Goal: Entertainment & Leisure: Browse casually

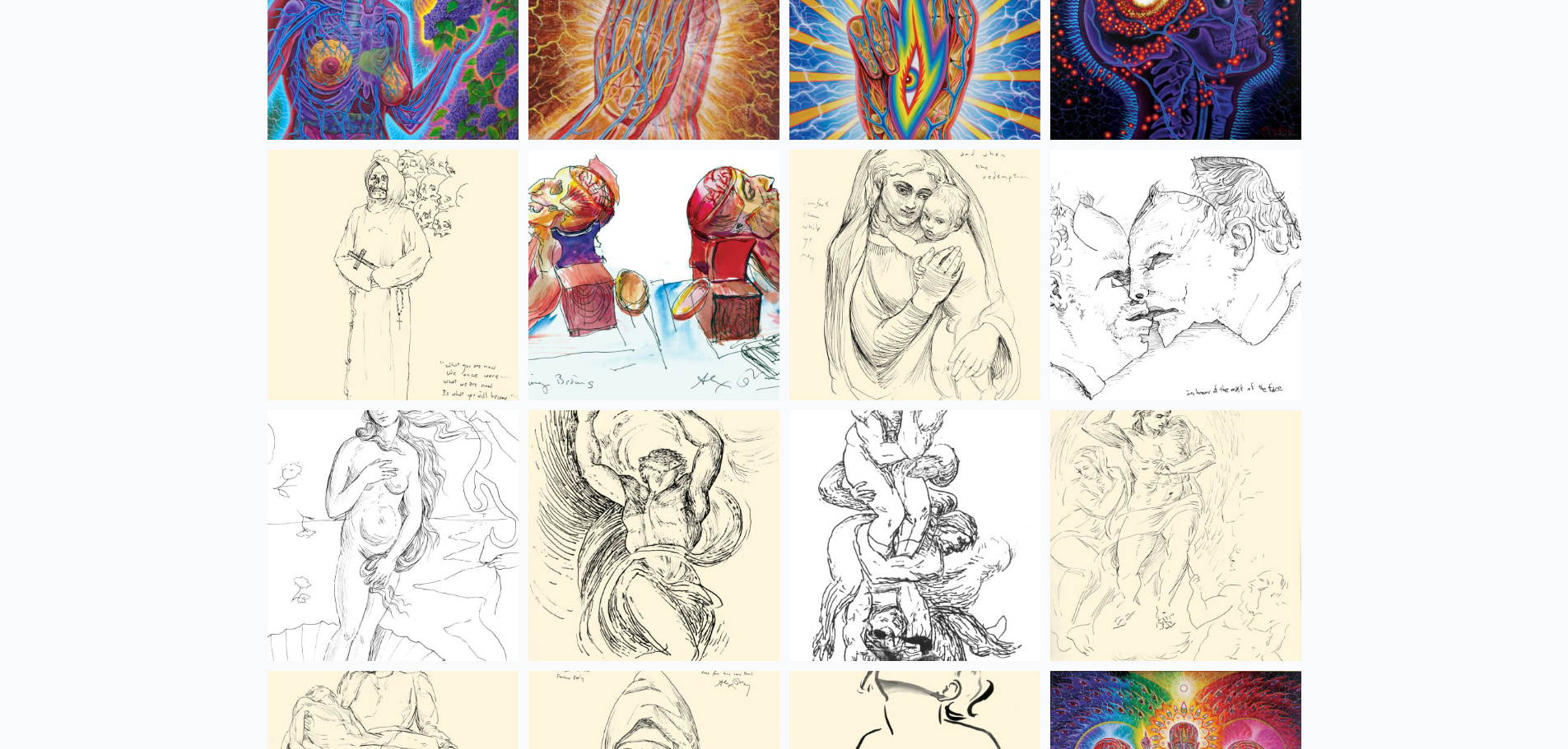
scroll to position [6334, 0]
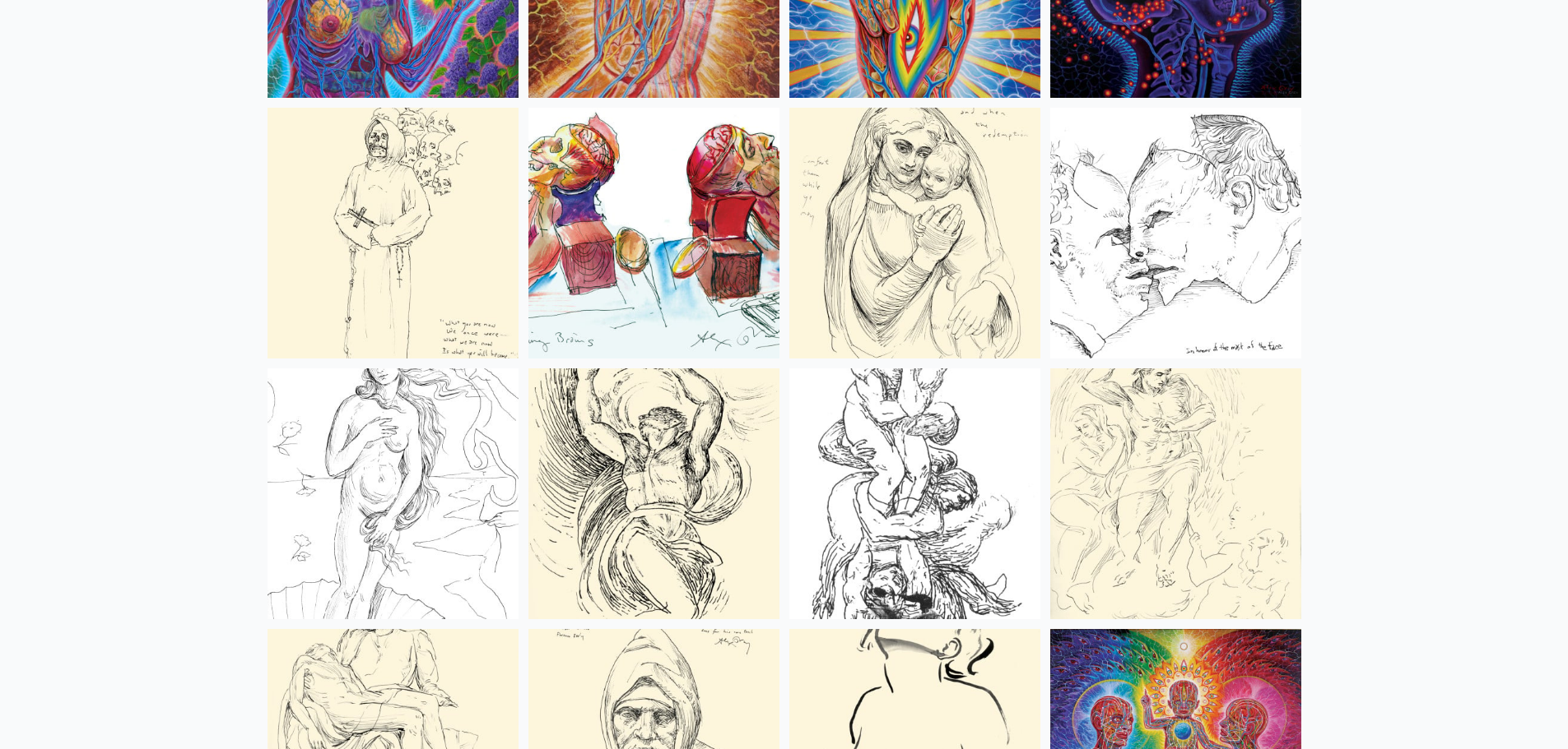
click at [614, 215] on img at bounding box center [653, 233] width 251 height 251
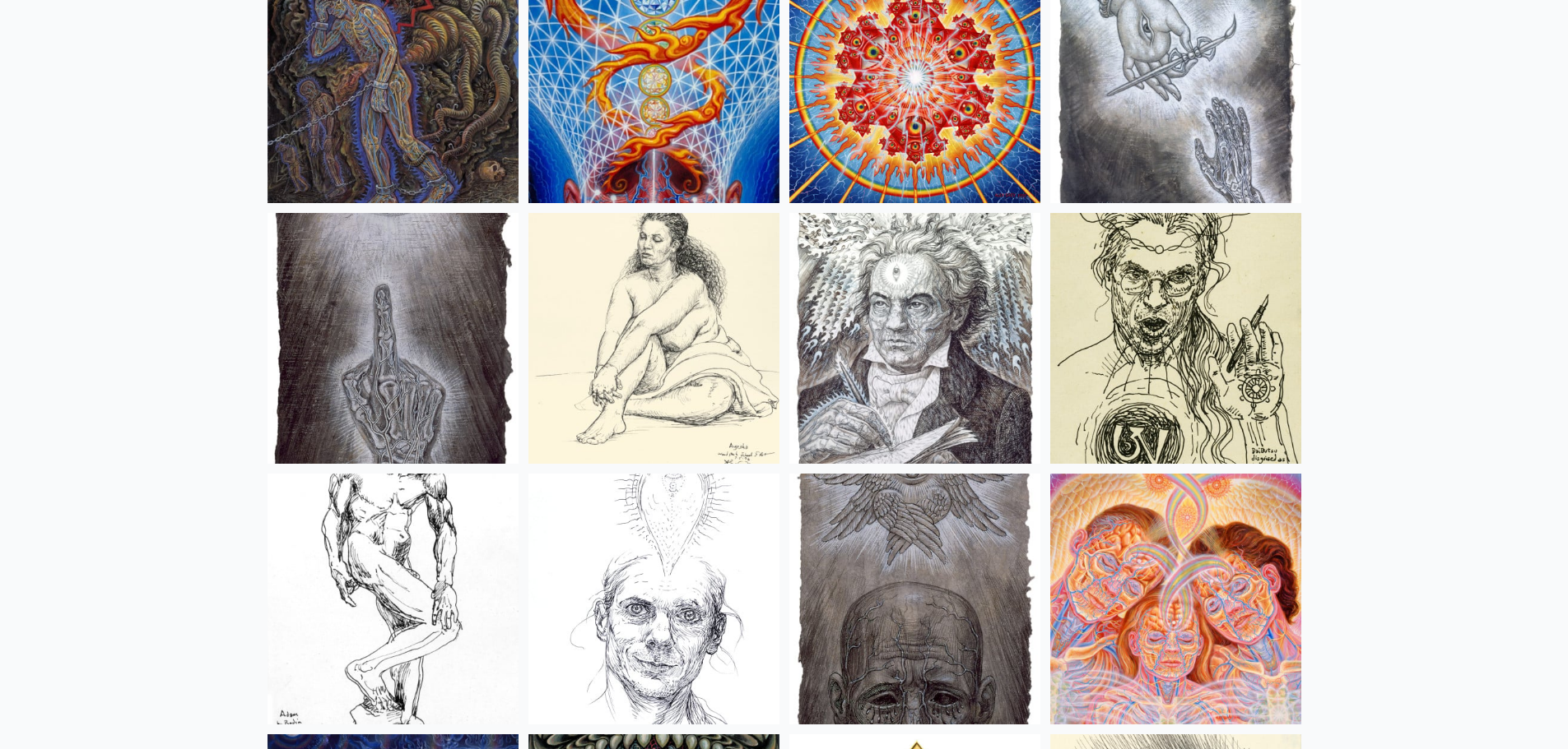
scroll to position [12997, 0]
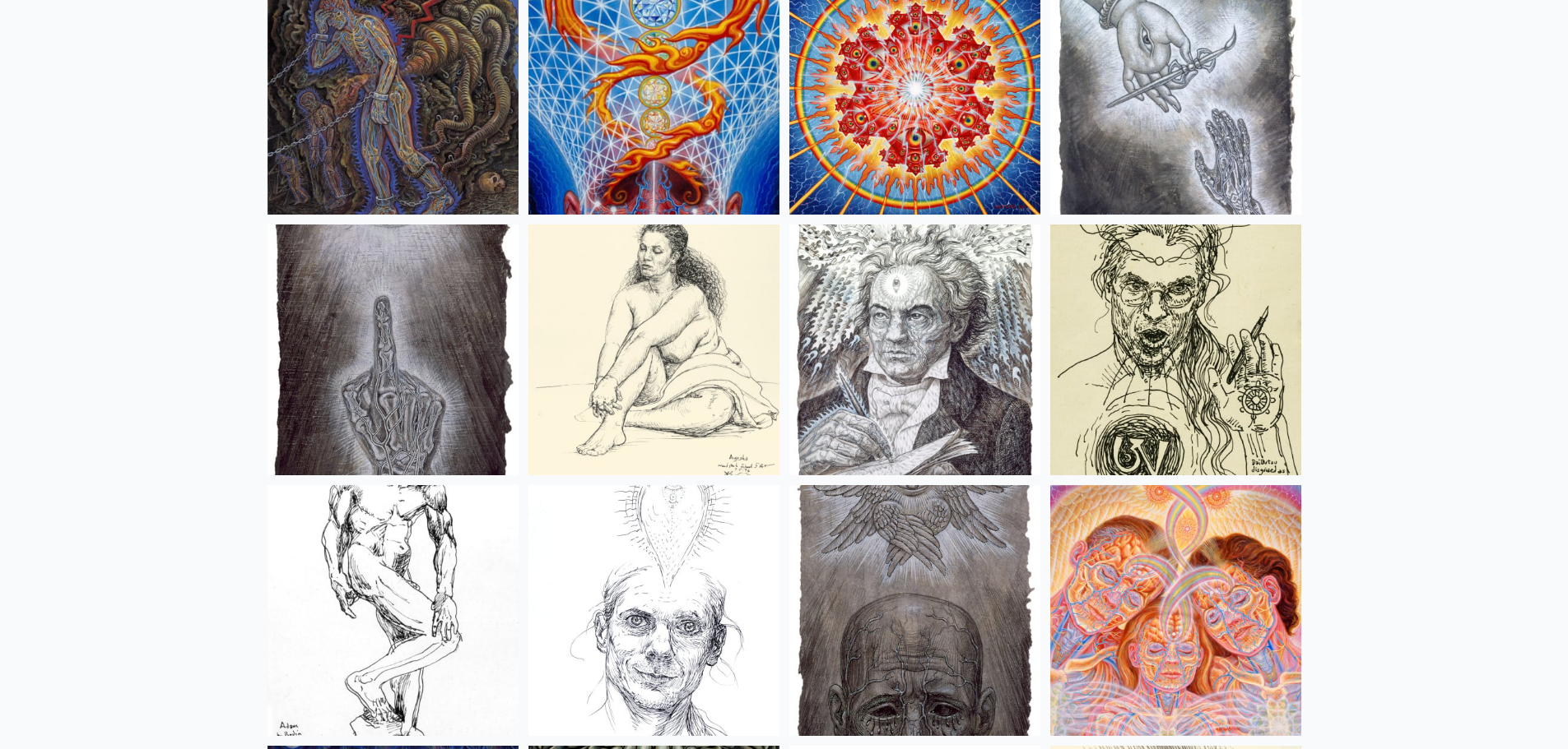
click at [679, 371] on img at bounding box center [653, 350] width 251 height 251
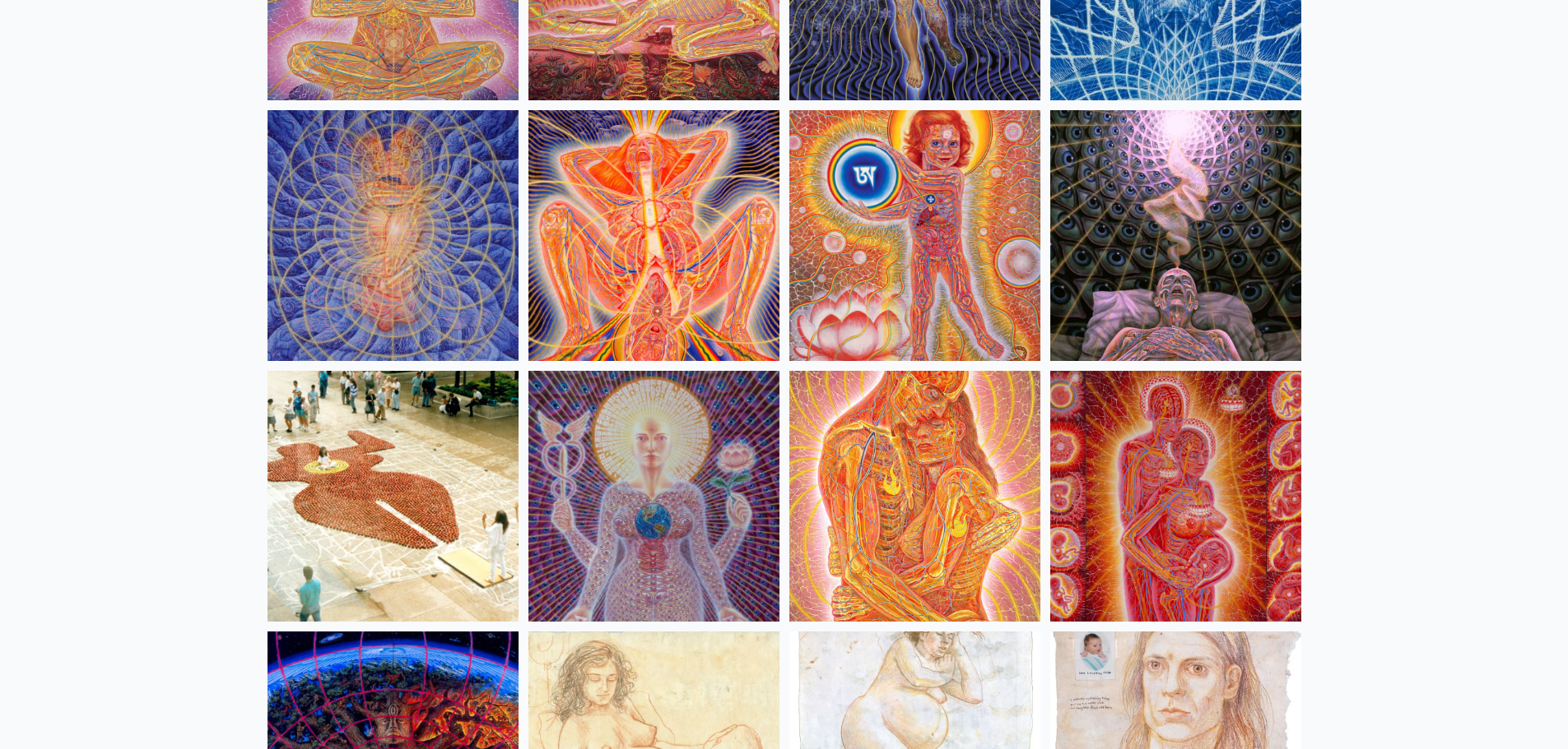
scroll to position [15464, 0]
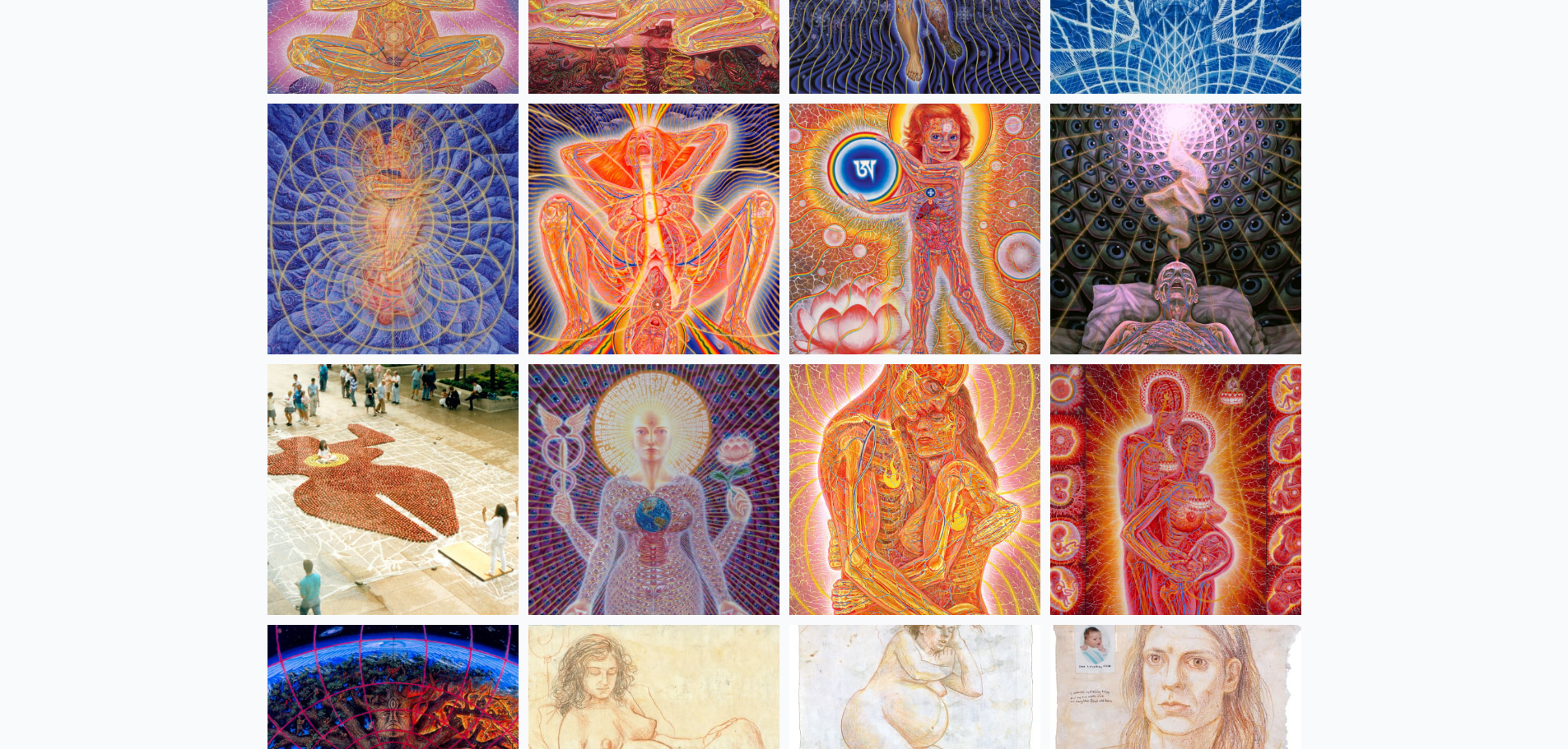
click at [888, 410] on img at bounding box center [915, 490] width 251 height 251
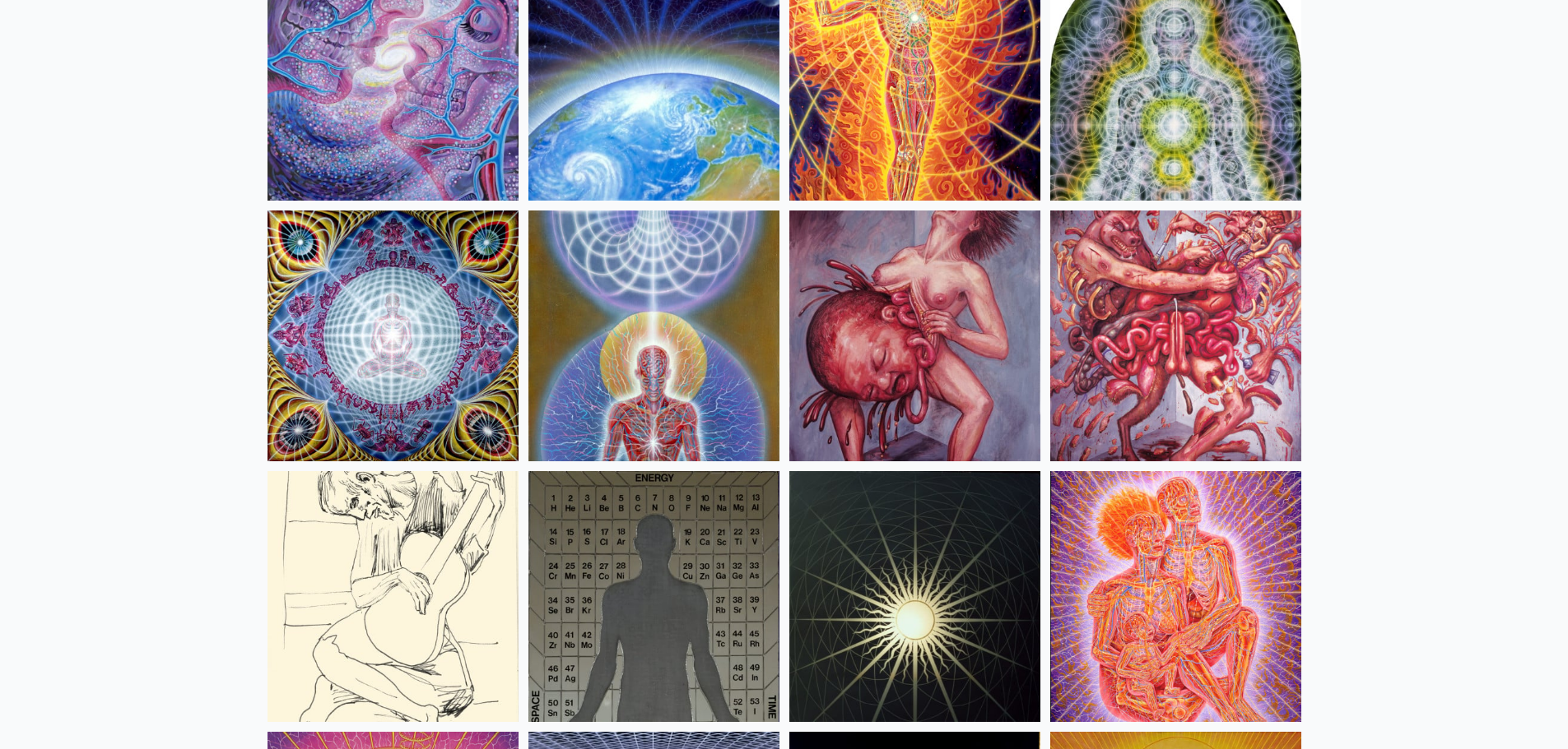
scroll to position [16698, 0]
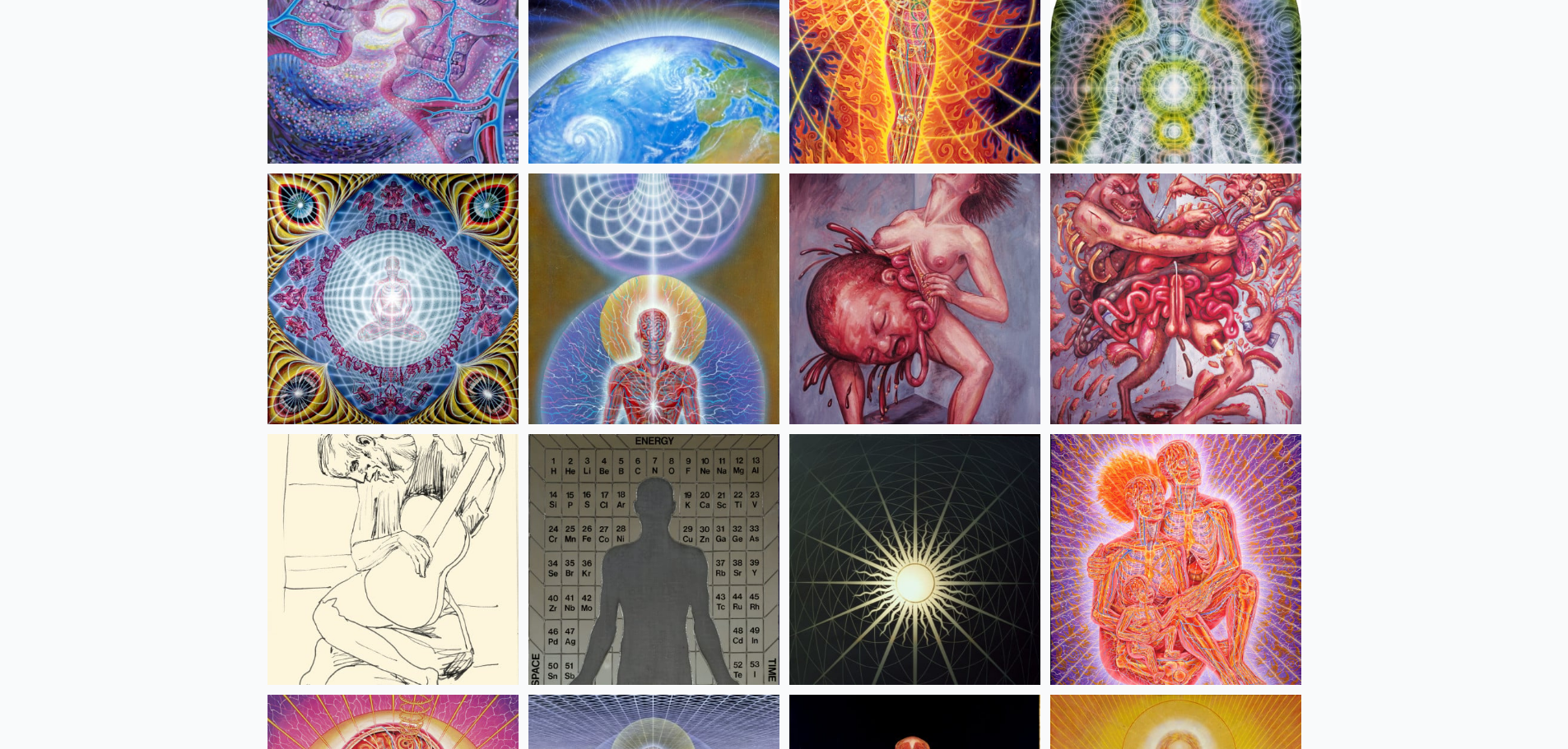
click at [870, 299] on img at bounding box center [915, 299] width 251 height 251
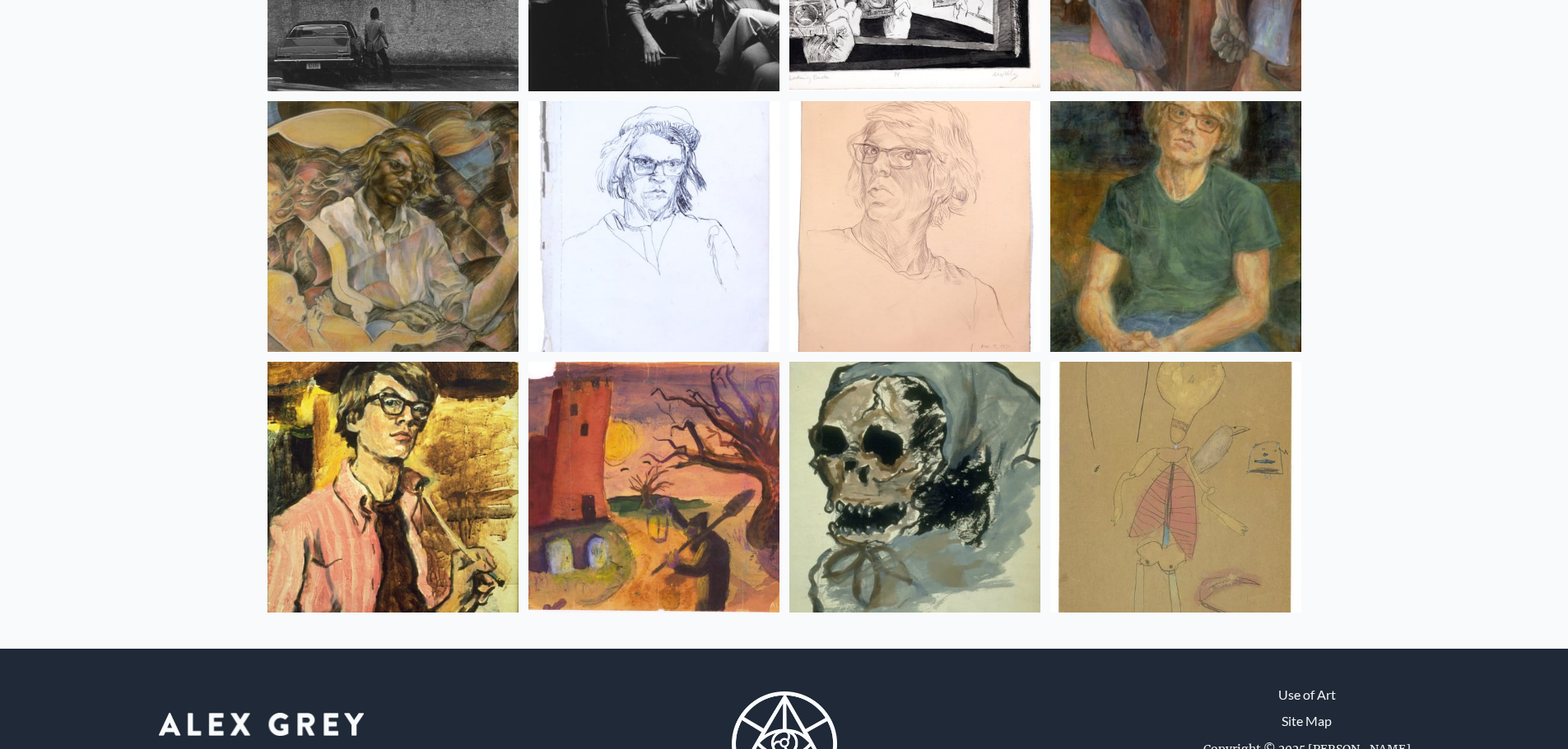
scroll to position [21815, 0]
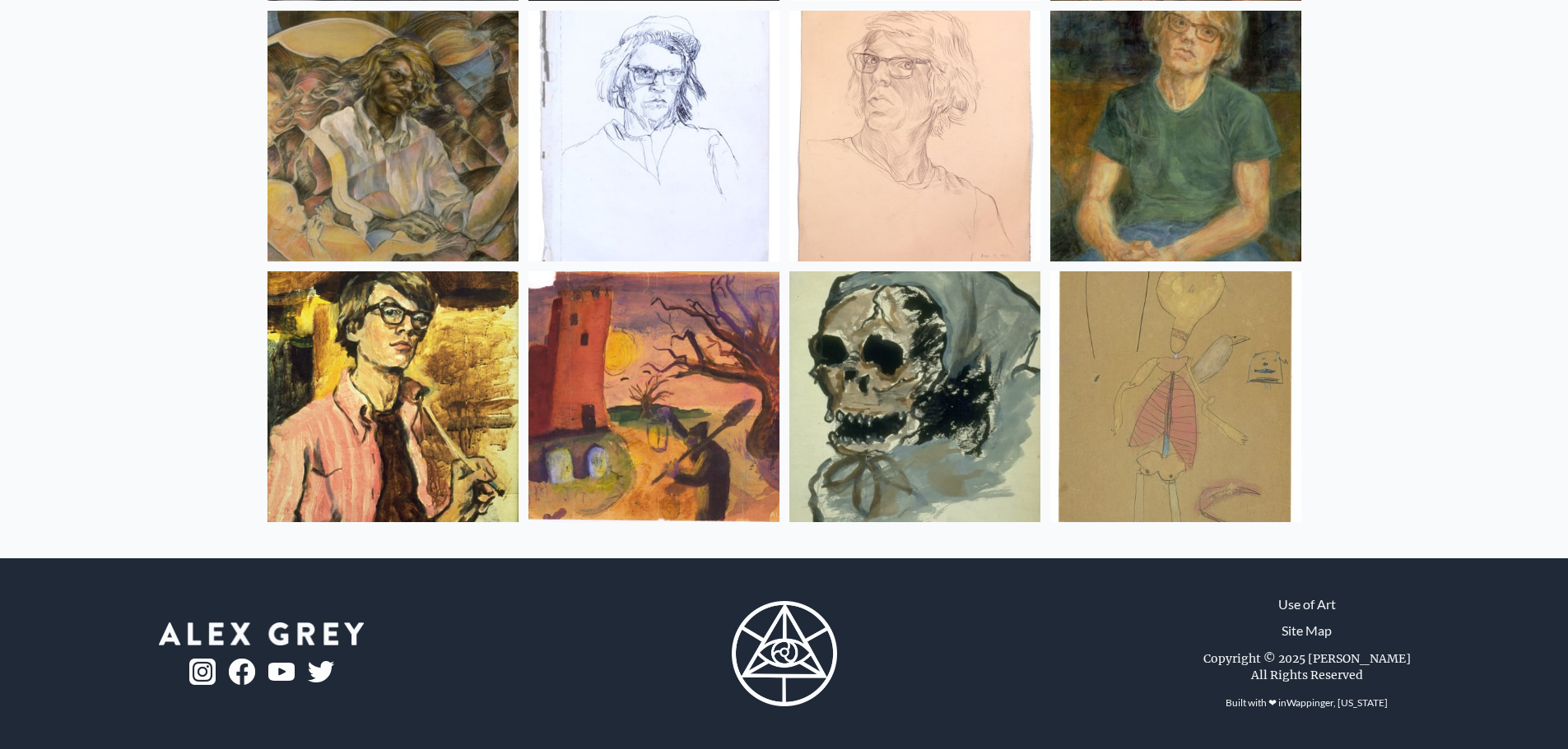
click at [681, 384] on img at bounding box center [653, 397] width 251 height 251
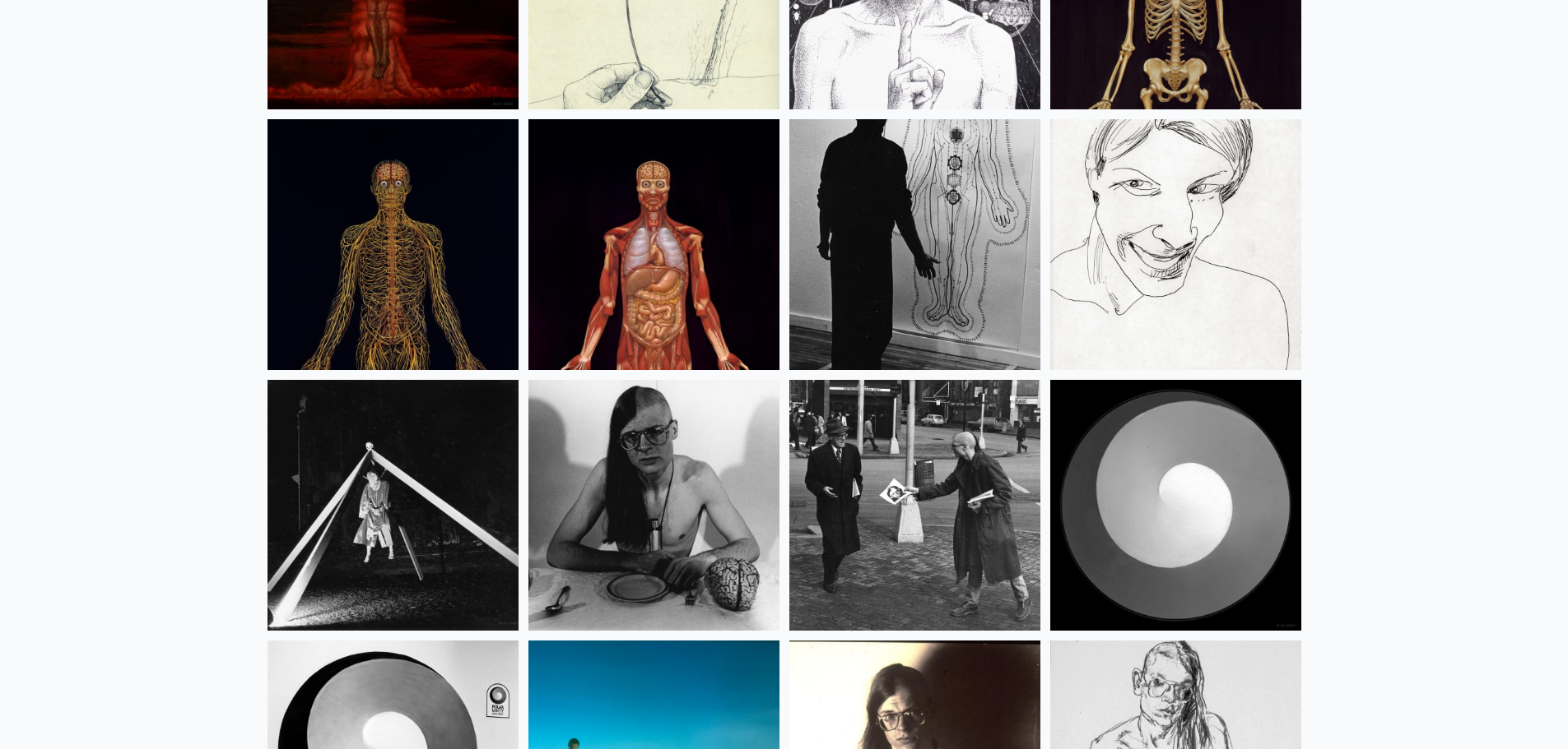
scroll to position [21157, 0]
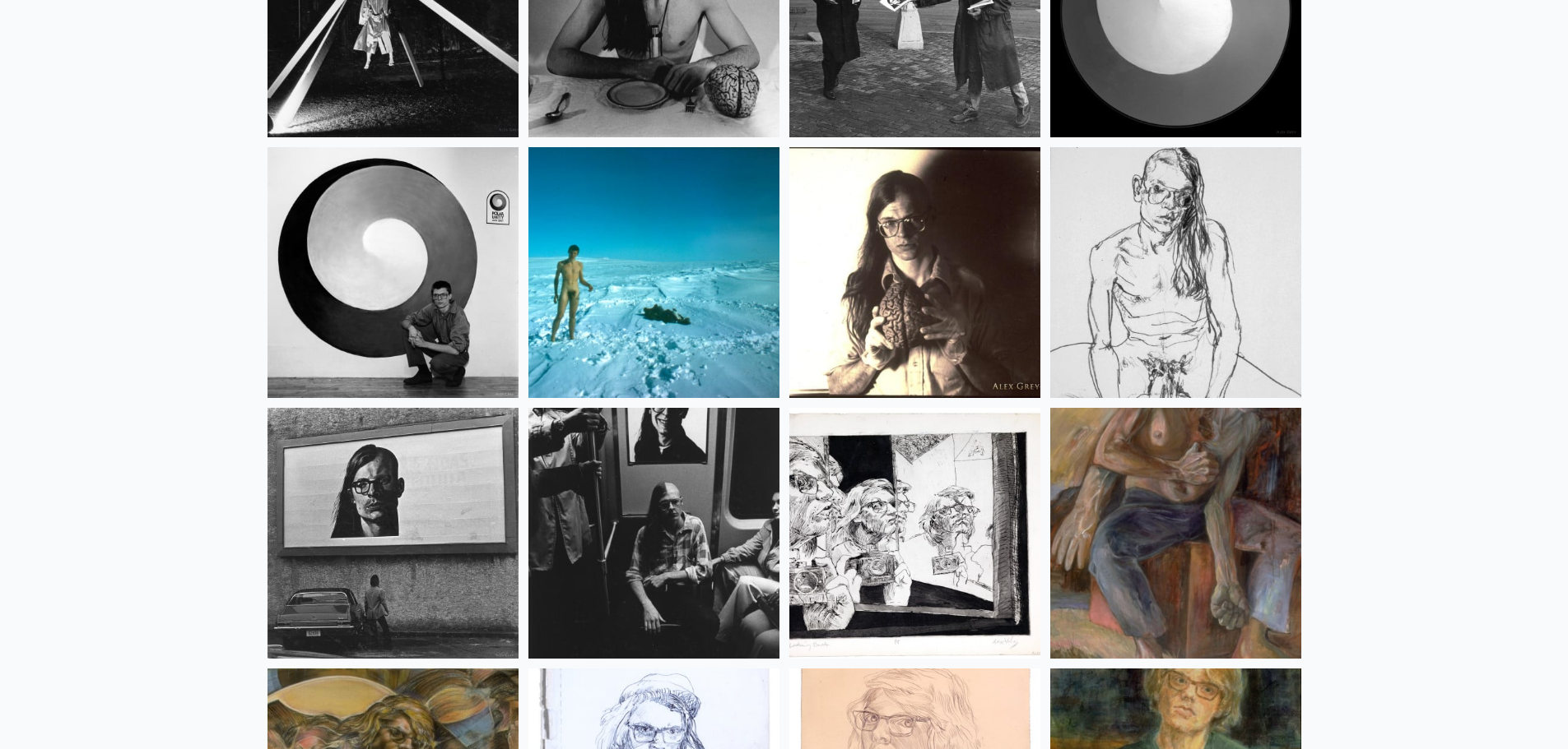
click at [616, 264] on img at bounding box center [653, 273] width 251 height 251
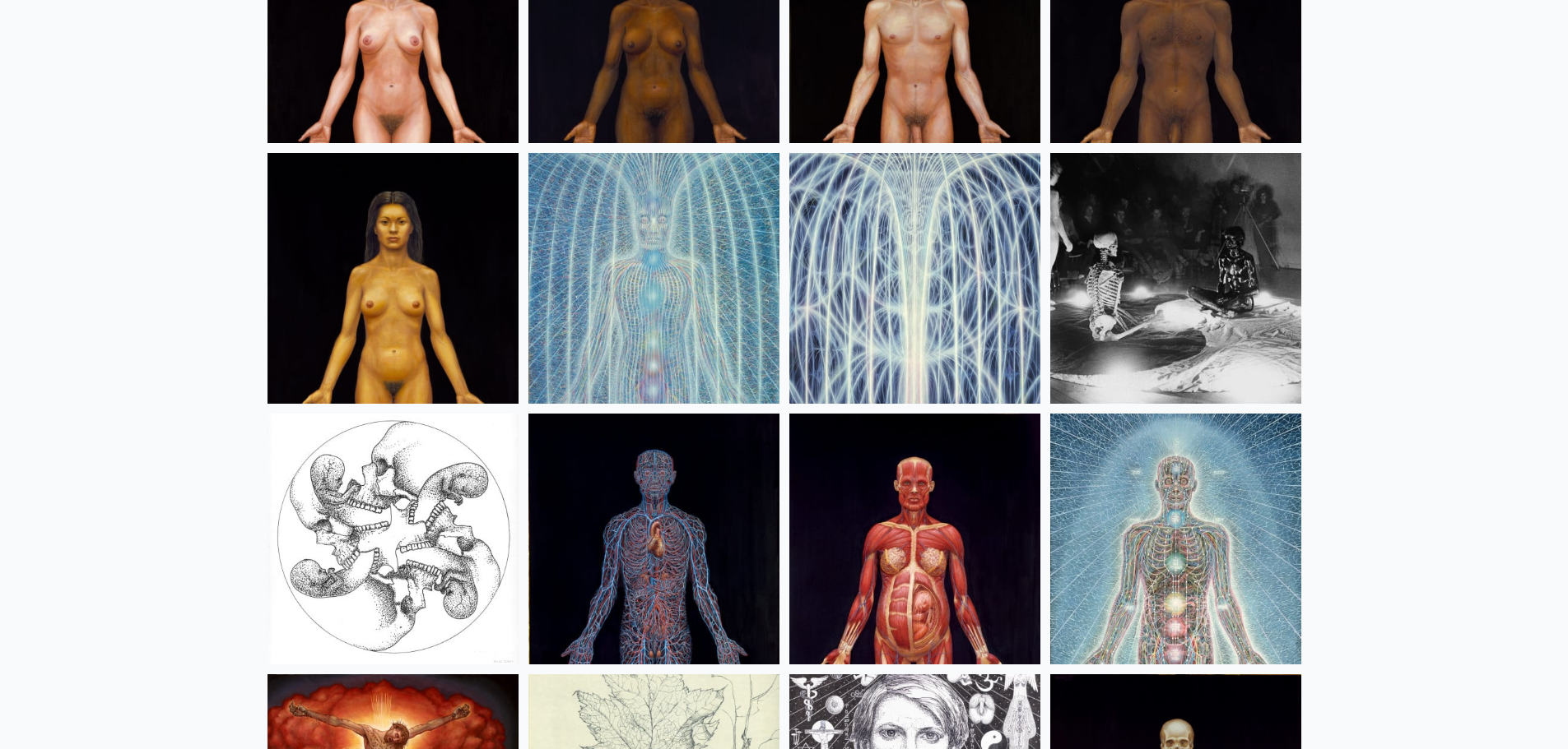
scroll to position [19841, 0]
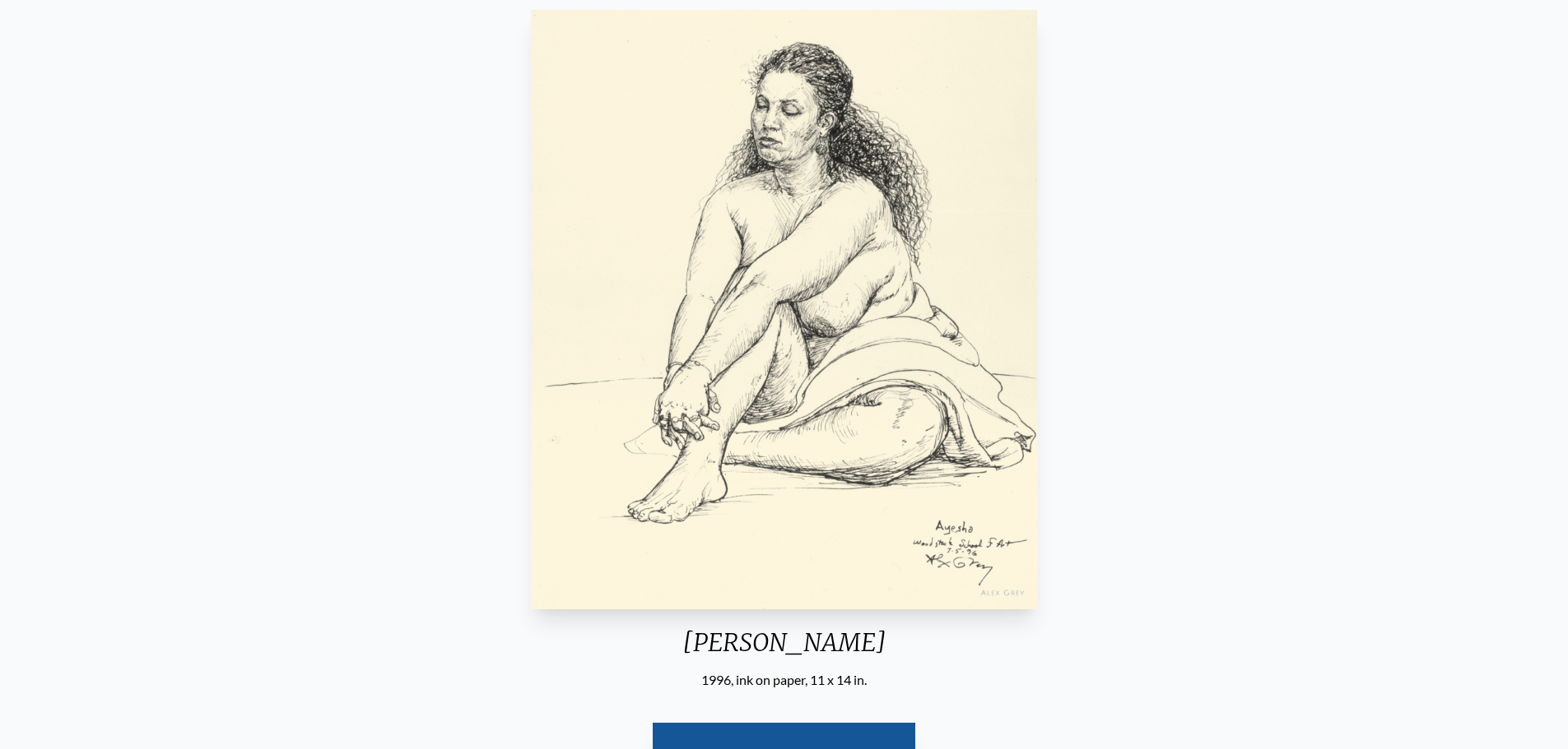
scroll to position [164, 0]
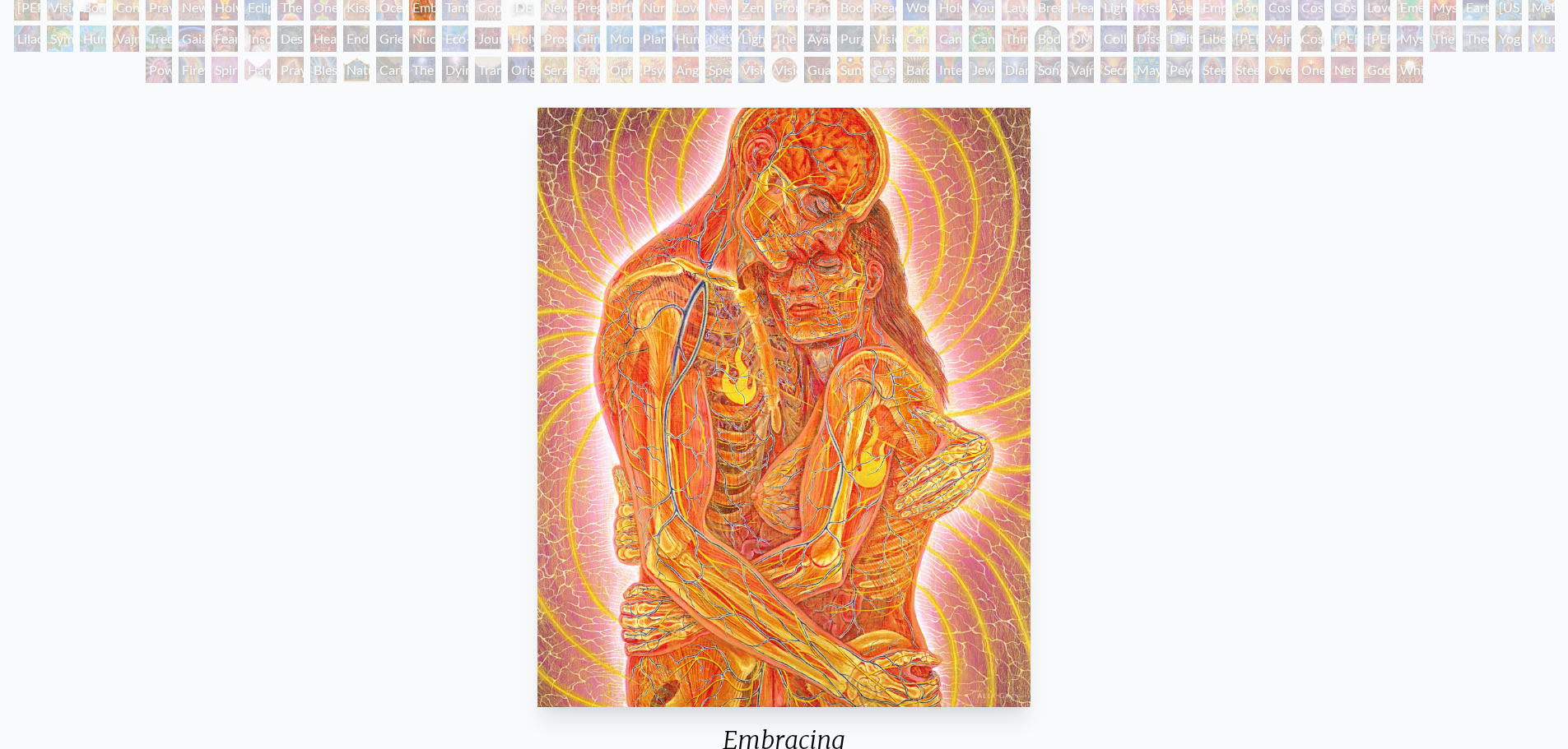
scroll to position [83, 0]
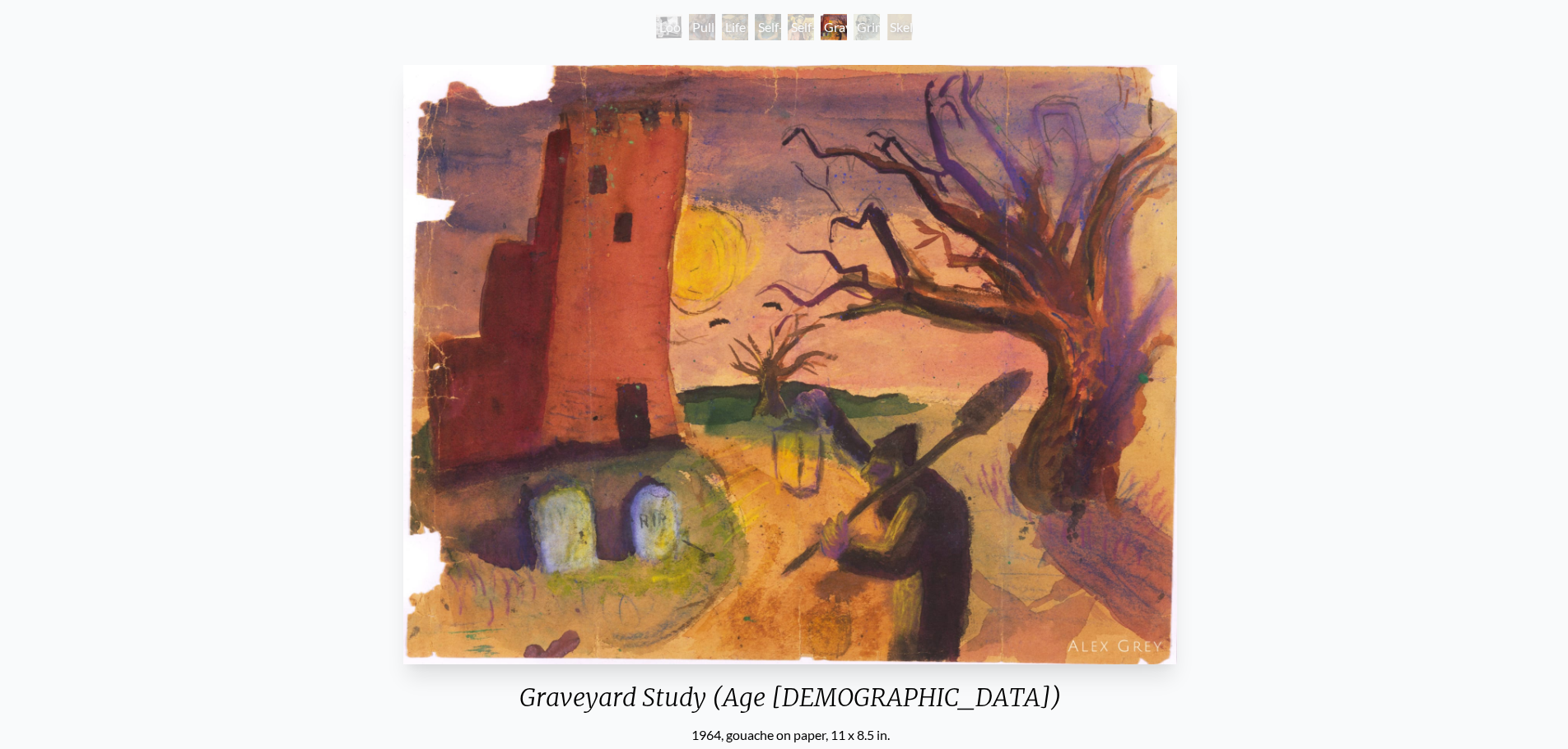
scroll to position [83, 0]
